Goal: Navigation & Orientation: Find specific page/section

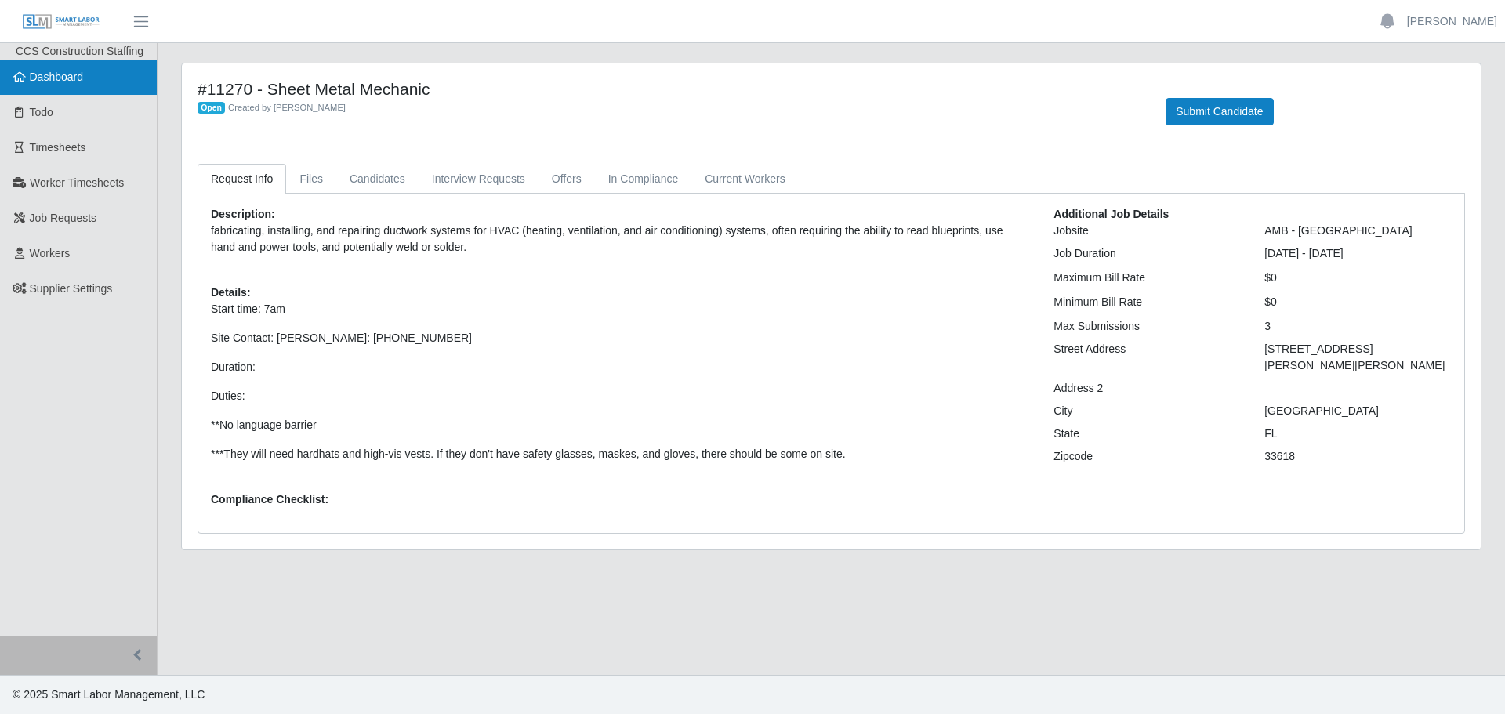
click at [78, 86] on link "Dashboard" at bounding box center [78, 77] width 157 height 35
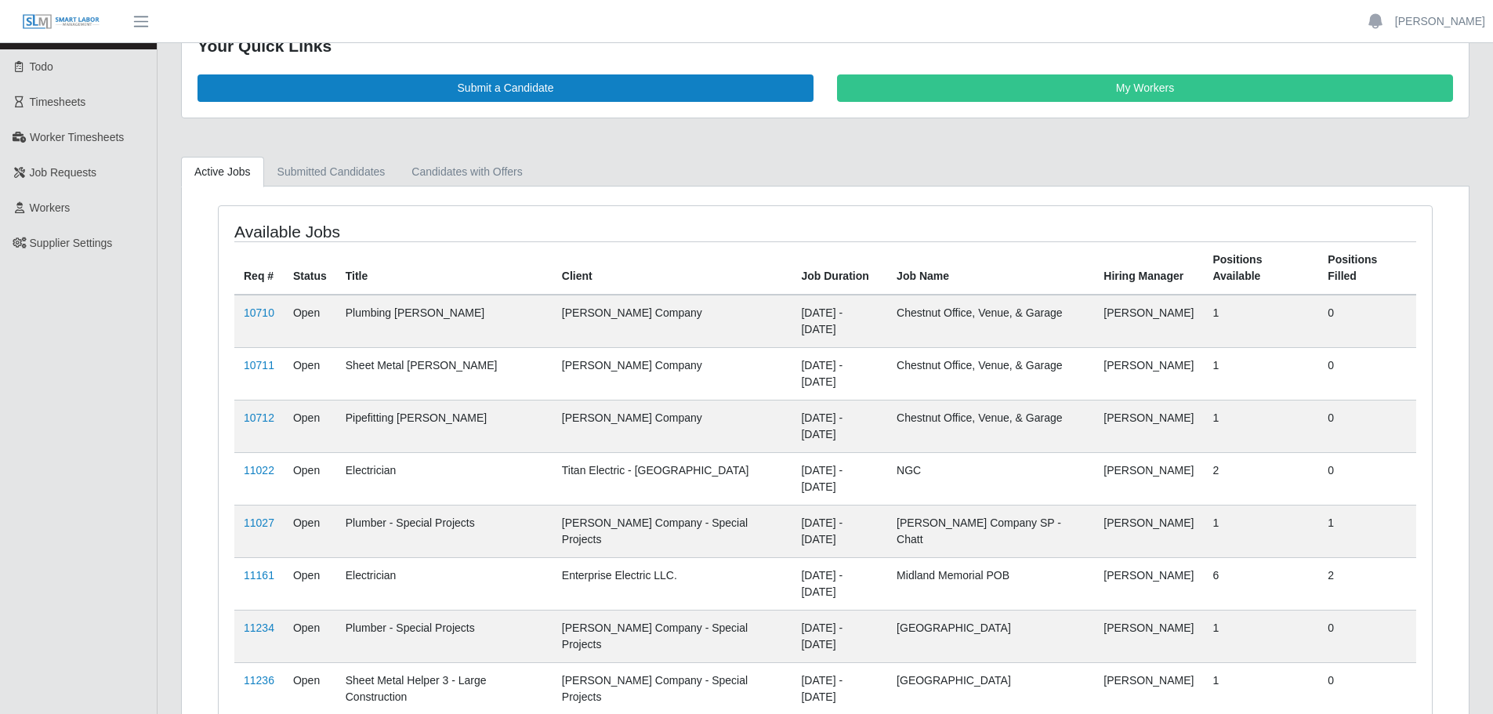
scroll to position [71, 0]
